Goal: Navigation & Orientation: Go to known website

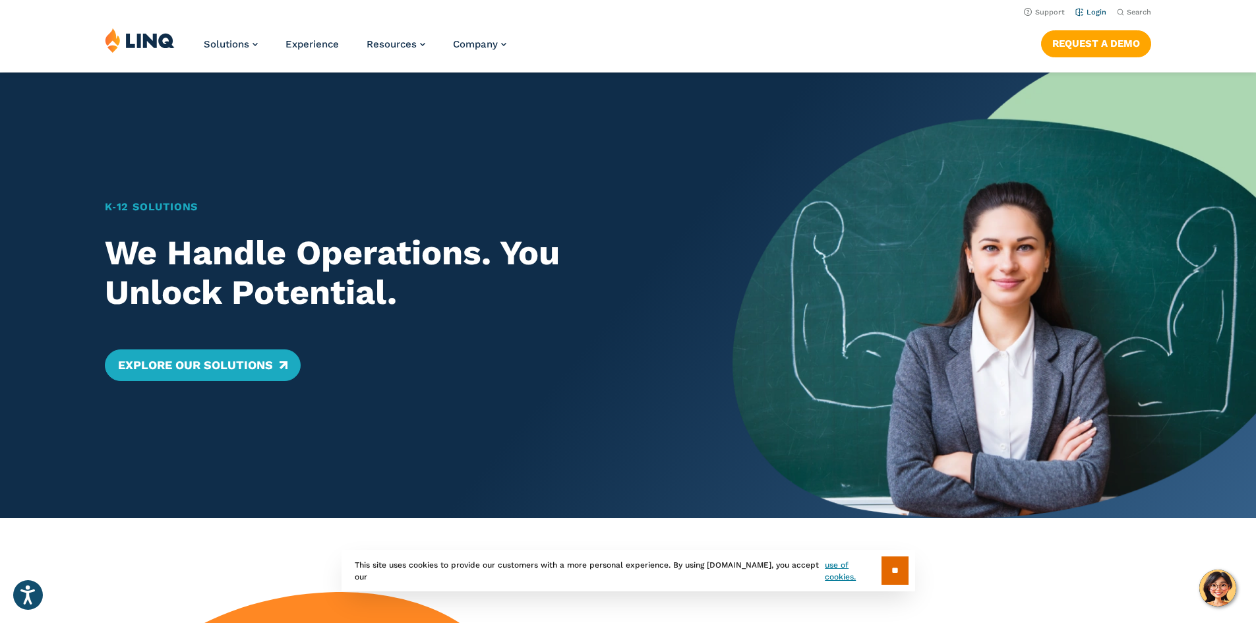
click at [1080, 15] on link "Login" at bounding box center [1090, 12] width 31 height 9
click at [1100, 16] on link "Login" at bounding box center [1090, 12] width 31 height 9
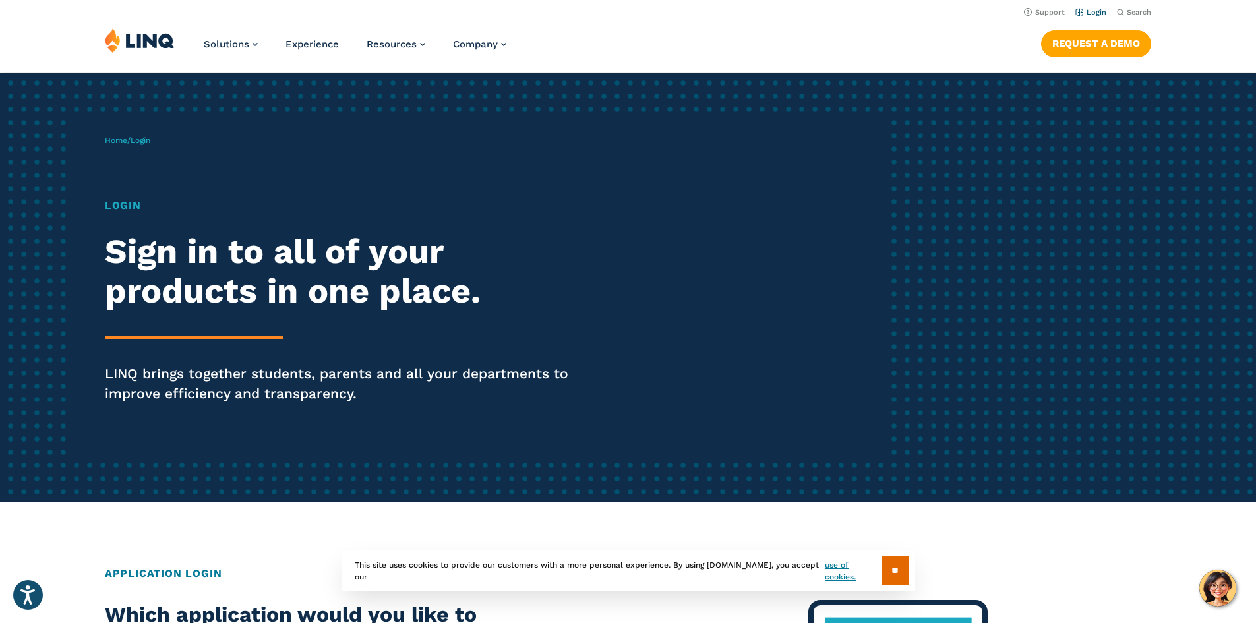
click at [1091, 12] on link "Login" at bounding box center [1090, 12] width 31 height 9
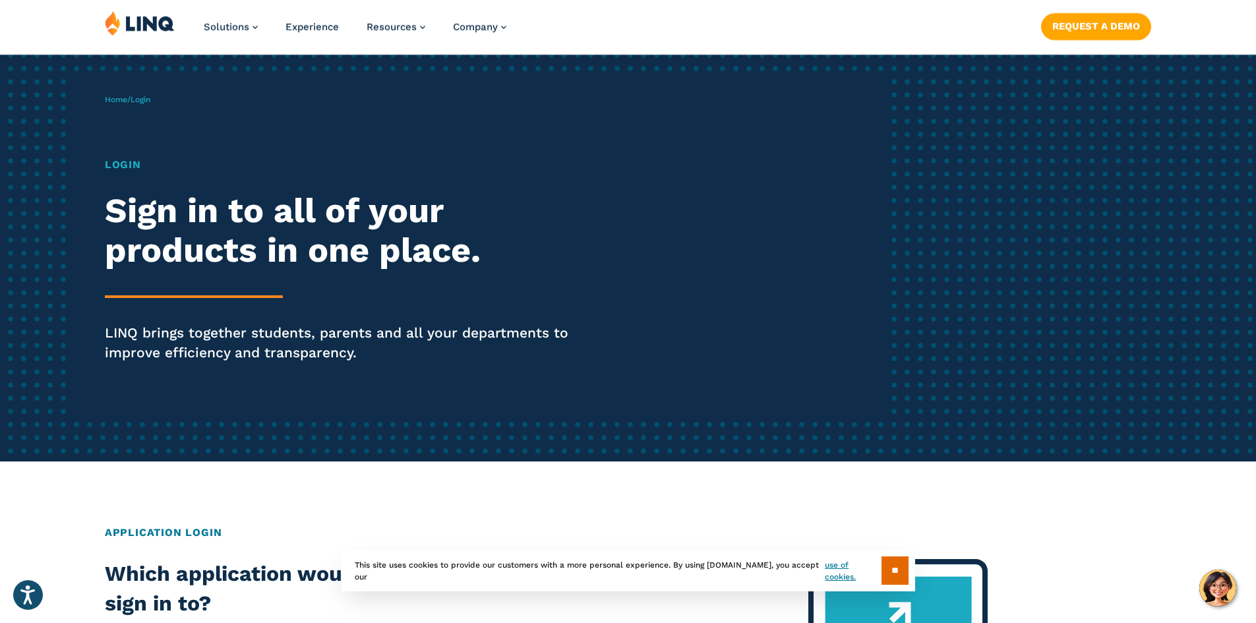
scroll to position [198, 0]
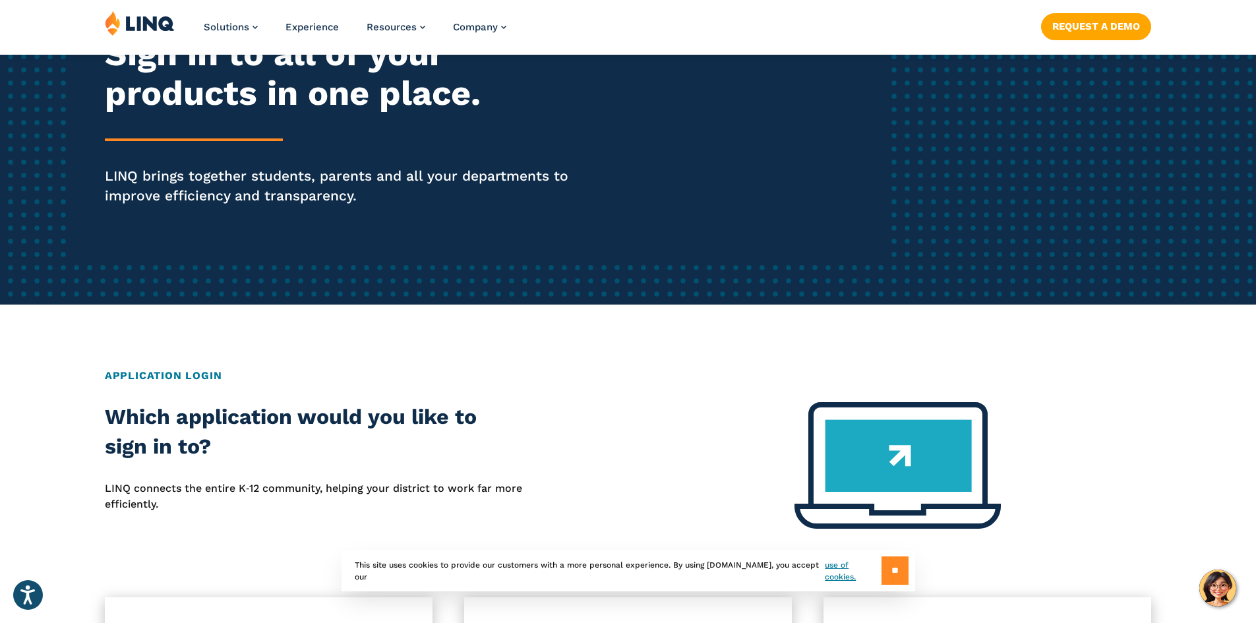
click at [893, 574] on input "**" at bounding box center [895, 570] width 27 height 28
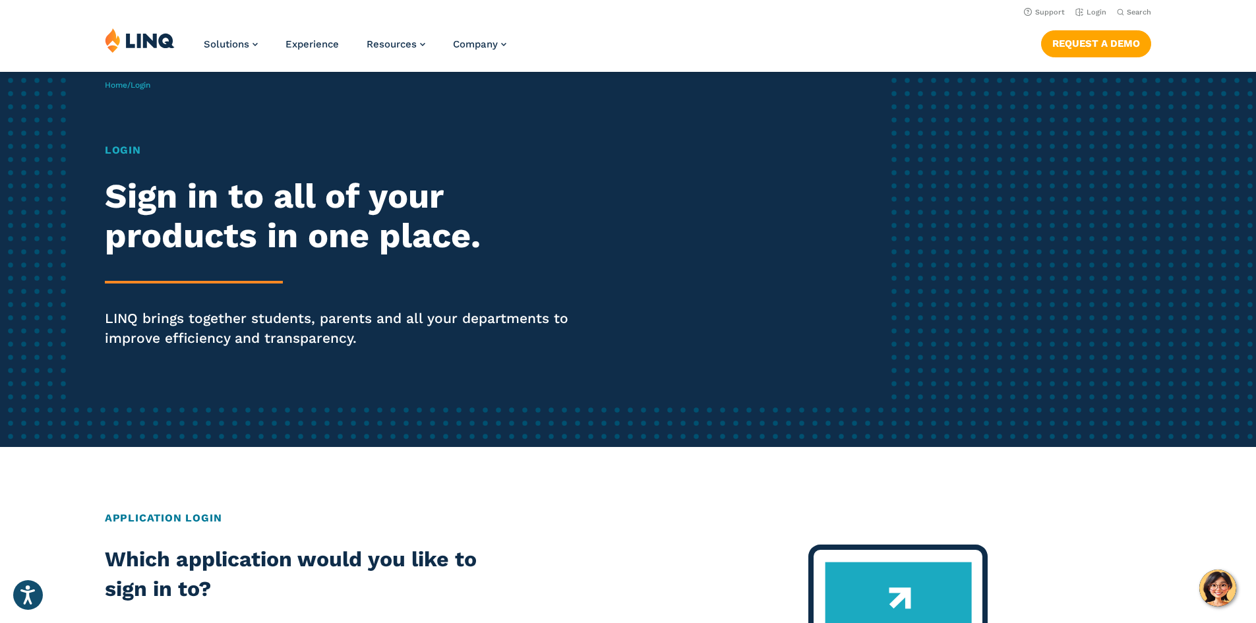
scroll to position [0, 0]
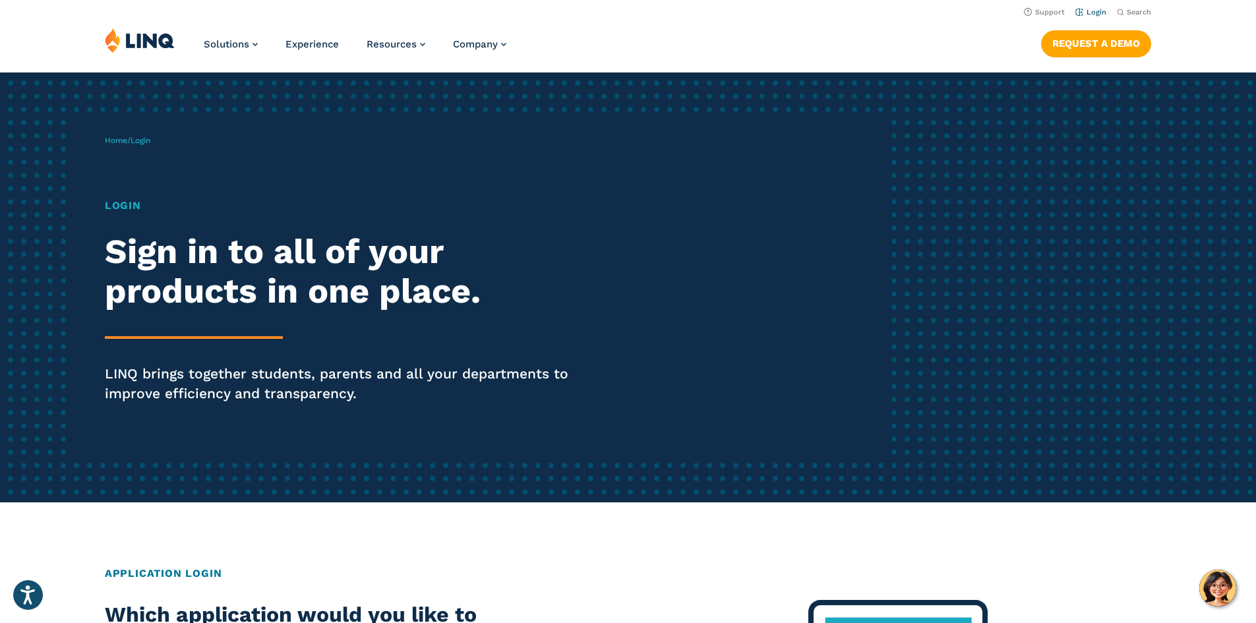
click at [1083, 7] on li "Login" at bounding box center [1090, 11] width 31 height 15
click at [1095, 15] on link "Login" at bounding box center [1090, 12] width 31 height 9
